Goal: Check status

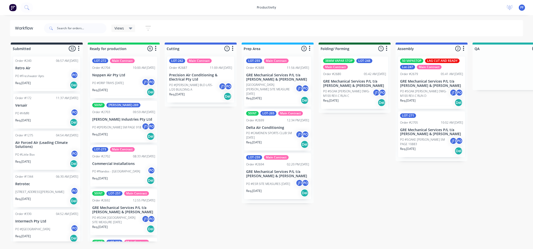
scroll to position [0, 34]
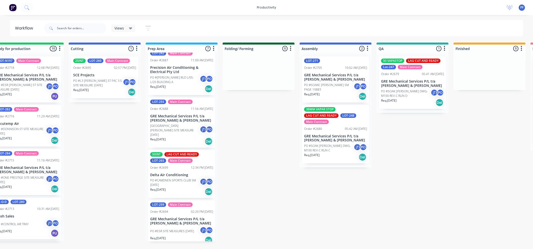
scroll to position [140, 0]
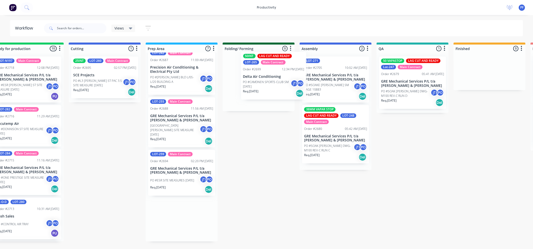
drag, startPoint x: 176, startPoint y: 176, endPoint x: 255, endPoint y: 83, distance: 122.7
click at [256, 83] on div "Submitted 33 Order #240 06:57 AM 27/09/24 Retro Air PO #Freshwater Apts PO Req.…" at bounding box center [389, 142] width 979 height 199
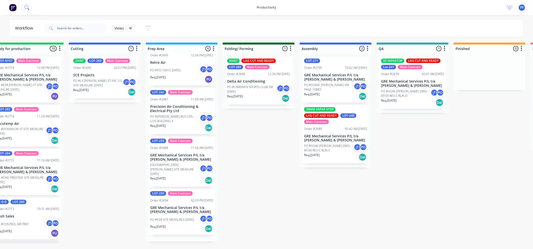
scroll to position [90, 0]
